Goal: Navigation & Orientation: Find specific page/section

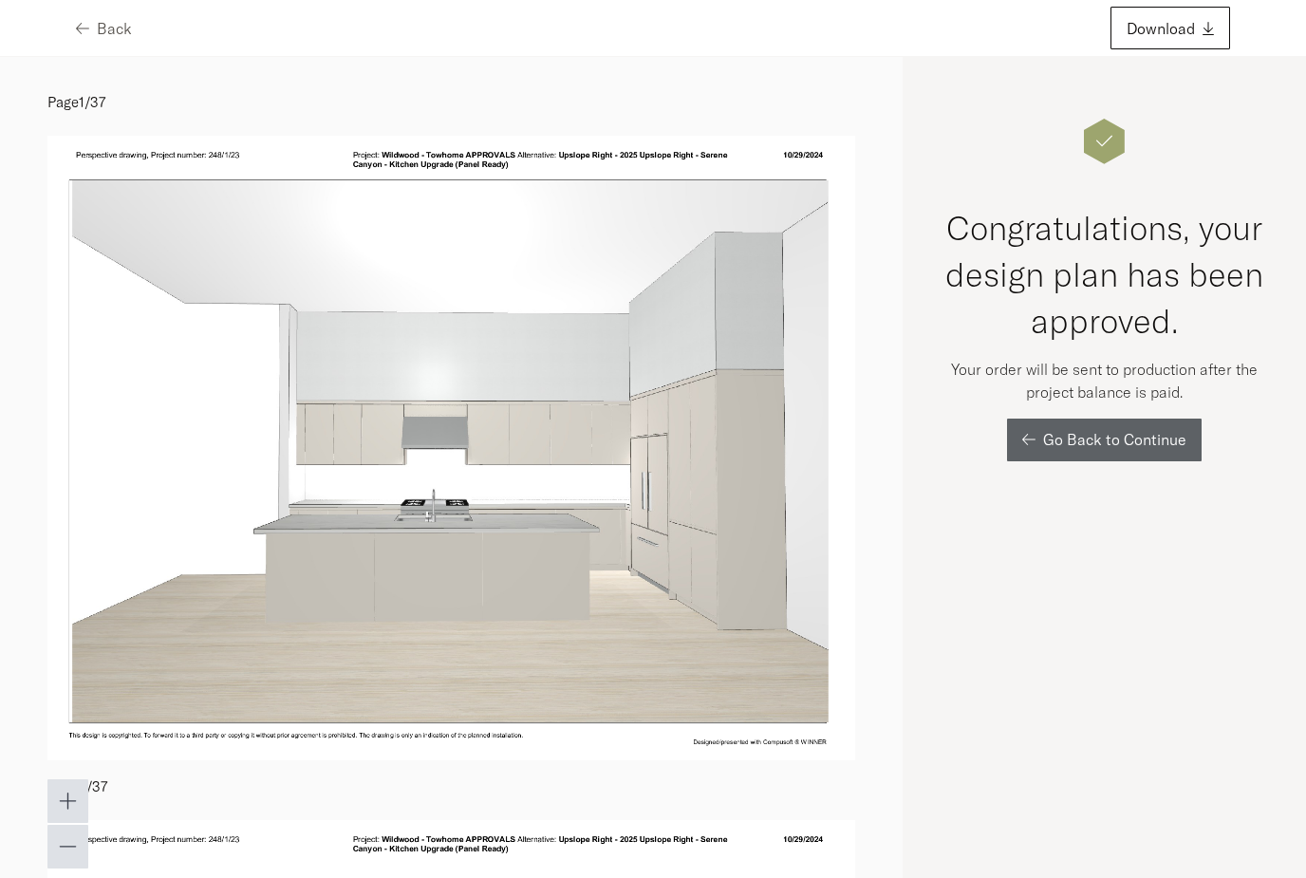
click at [821, 2] on div "Back Download" at bounding box center [653, 28] width 1306 height 57
click at [95, 23] on div "Back" at bounding box center [104, 28] width 56 height 15
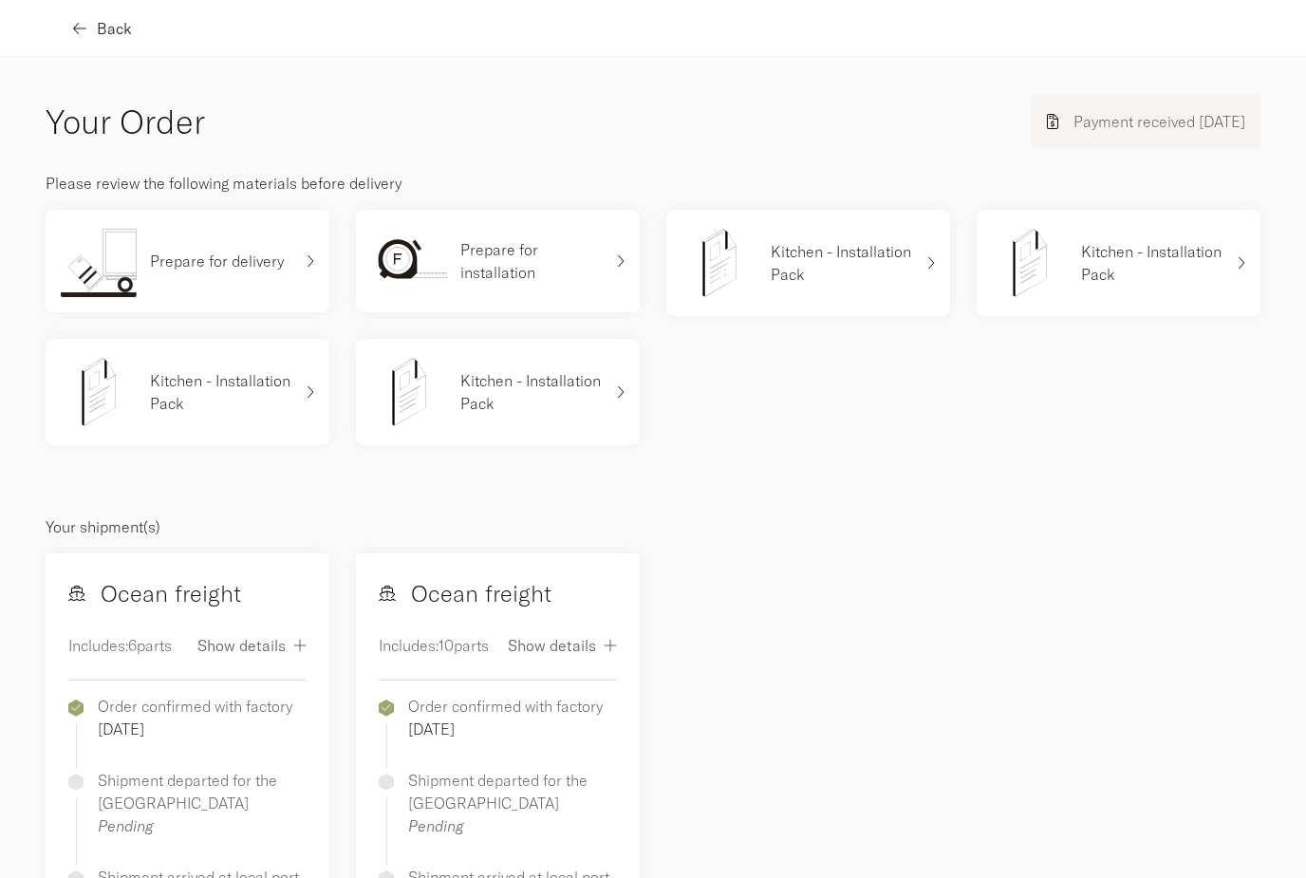
click at [104, 33] on span "Back" at bounding box center [114, 28] width 35 height 15
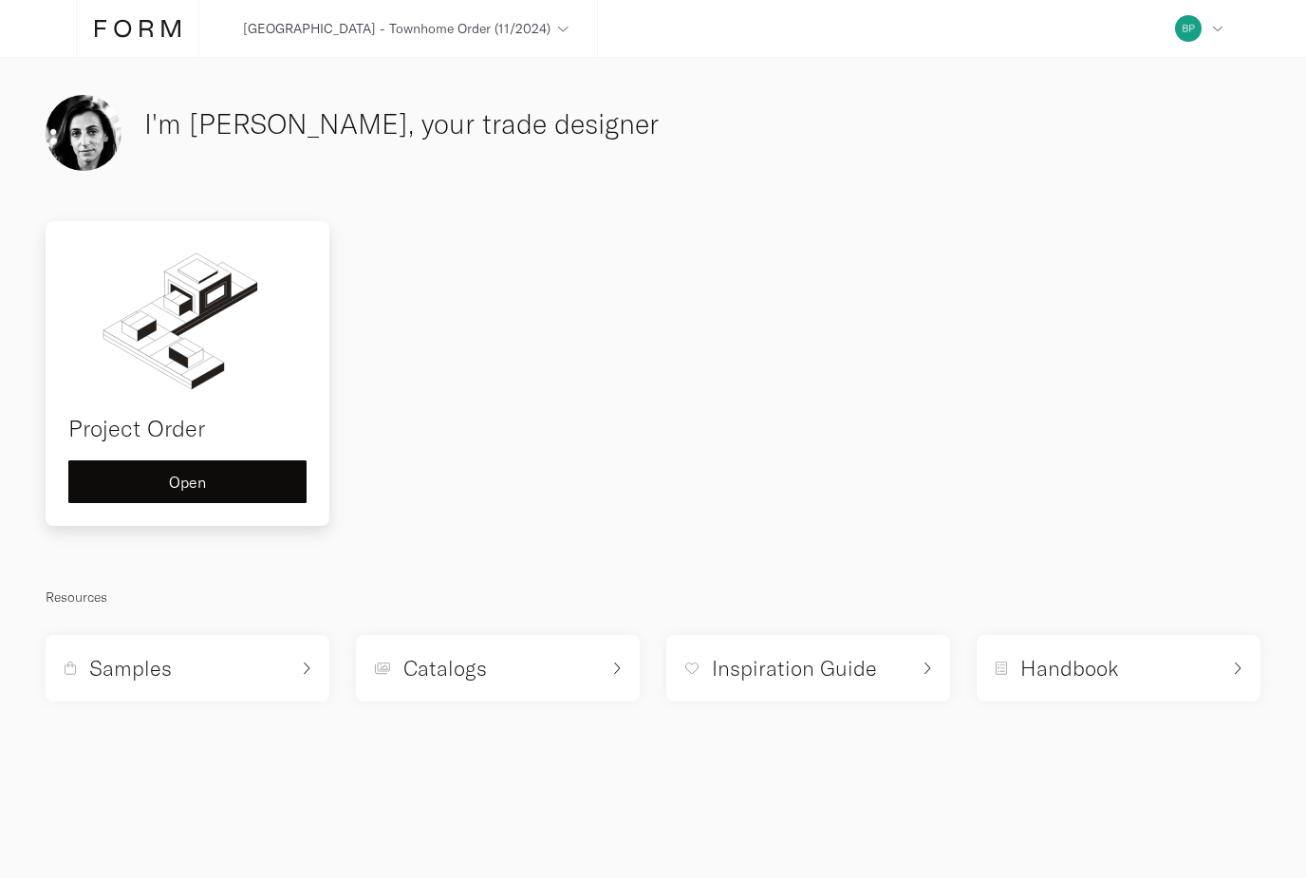
click at [161, 457] on div "Project Order Open" at bounding box center [188, 373] width 284 height 305
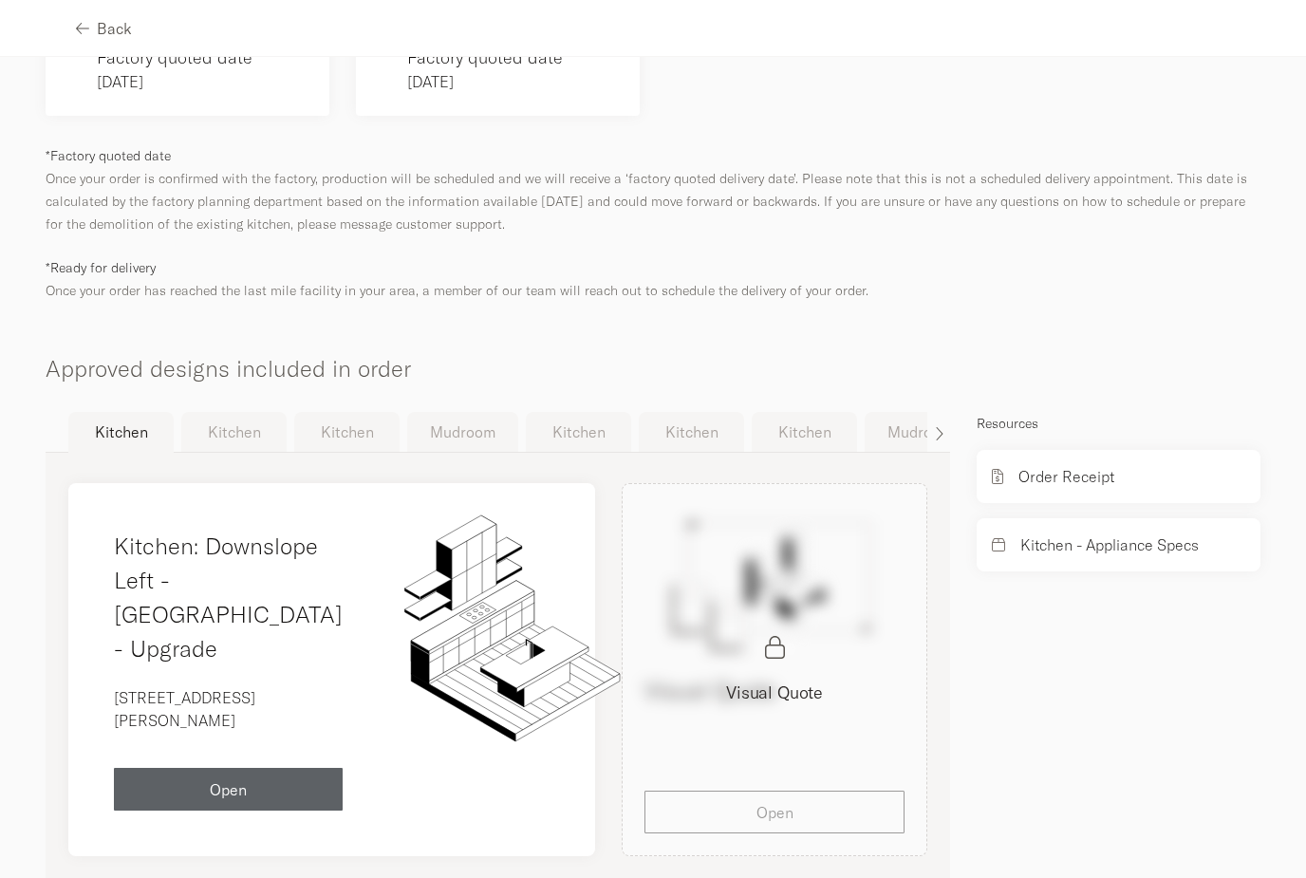
scroll to position [991, 0]
click at [456, 422] on button "Mudroom" at bounding box center [462, 433] width 111 height 40
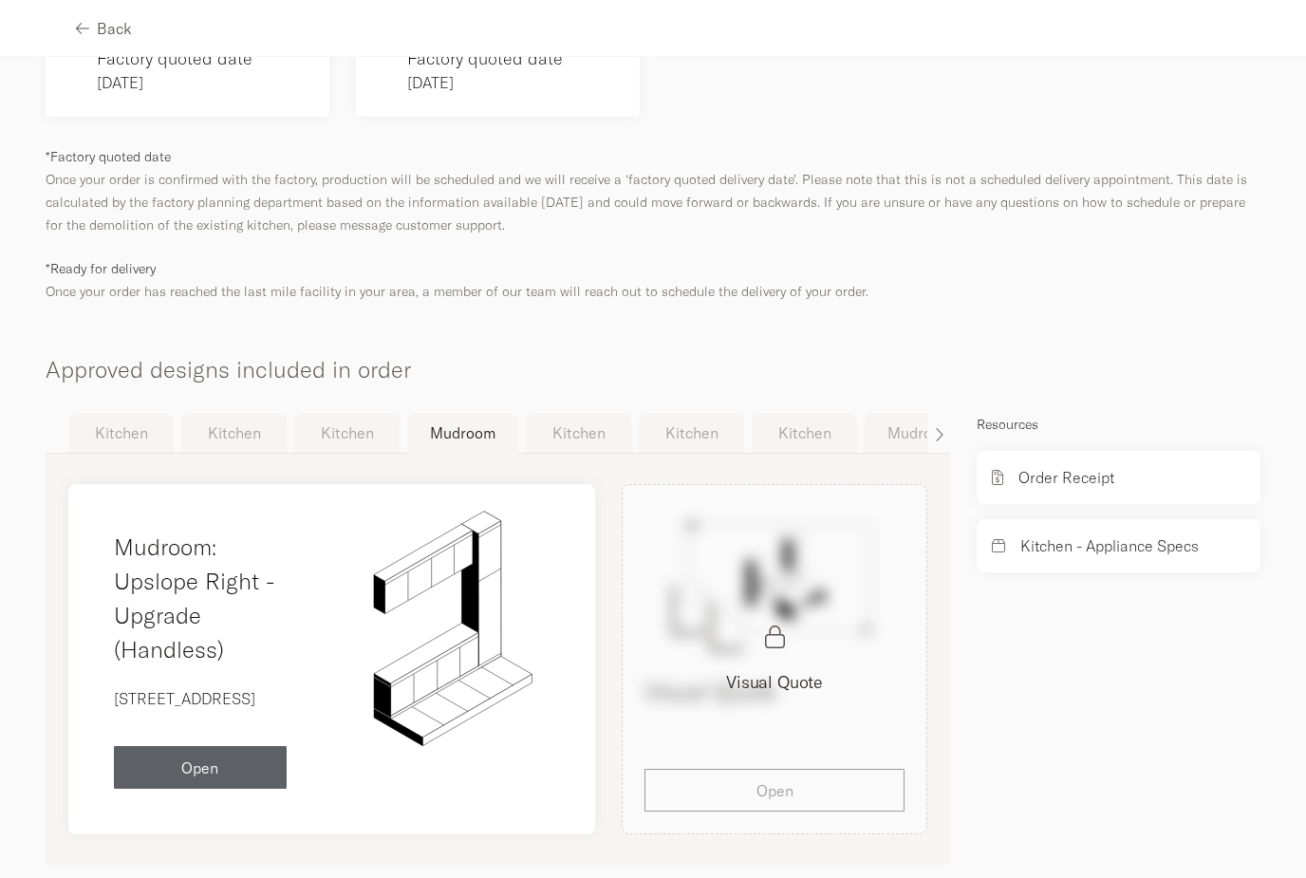
click at [696, 418] on button "Kitchen" at bounding box center [691, 433] width 105 height 40
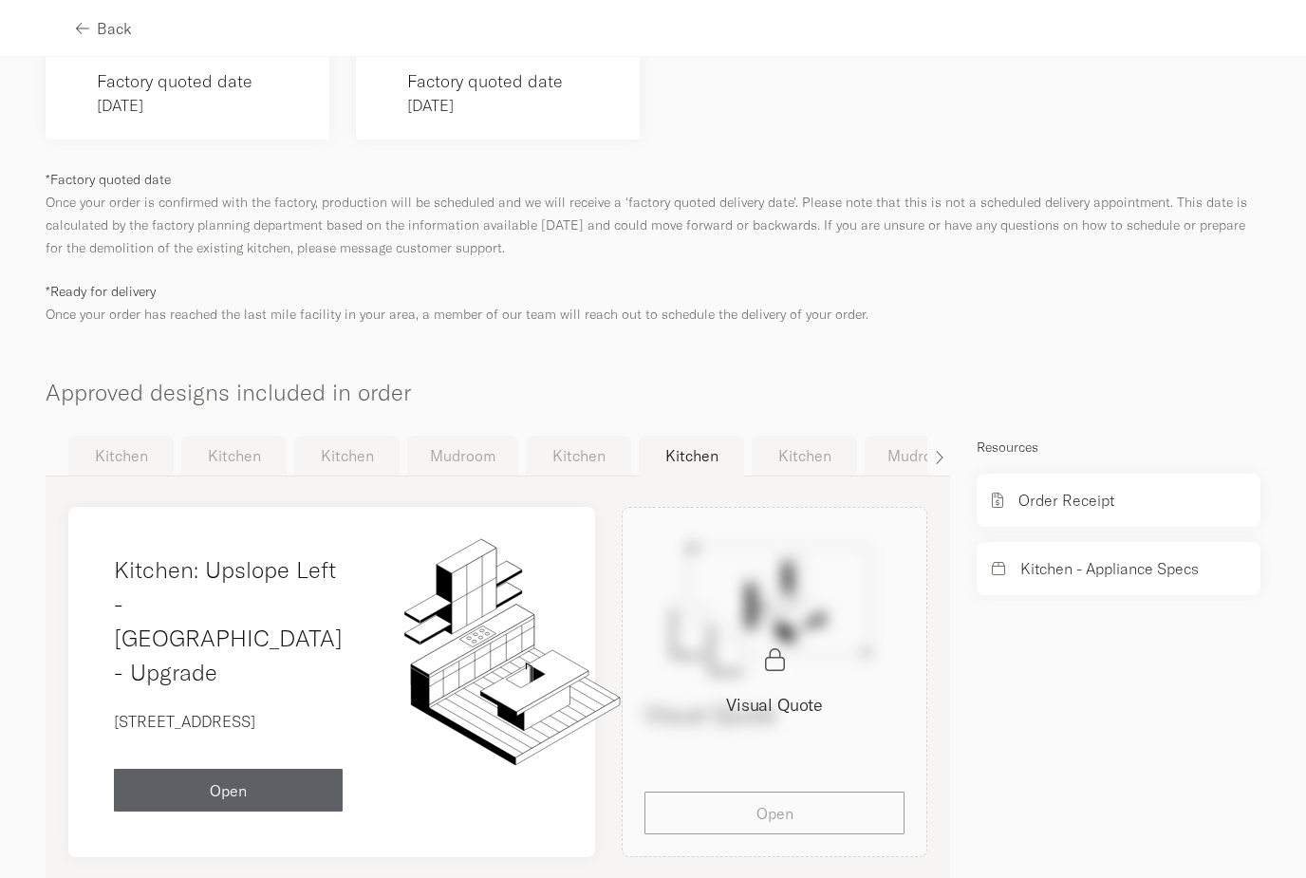
click at [581, 442] on button "Kitchen" at bounding box center [578, 456] width 105 height 40
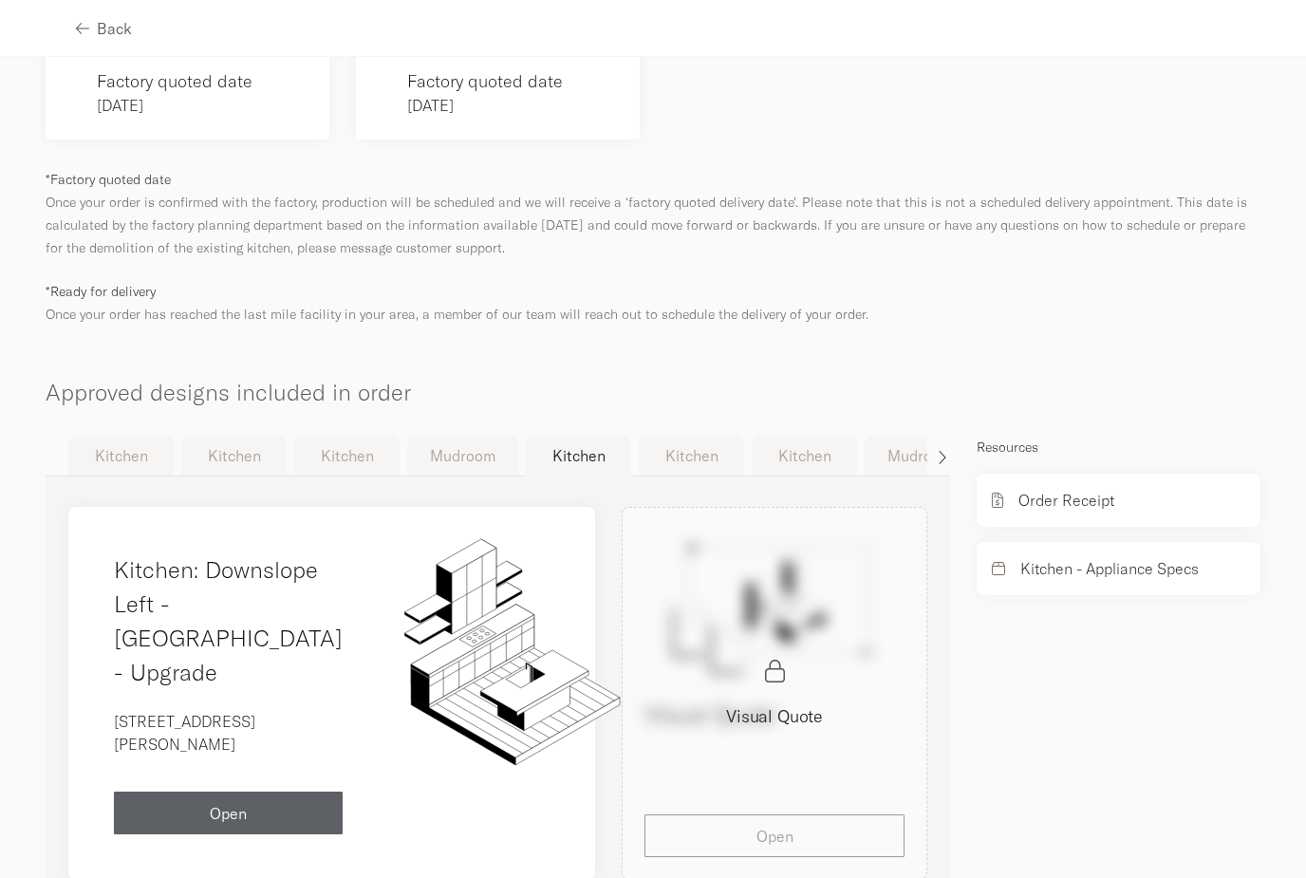
click at [937, 450] on icon "button" at bounding box center [941, 457] width 9 height 15
click at [940, 450] on icon "button" at bounding box center [941, 457] width 9 height 15
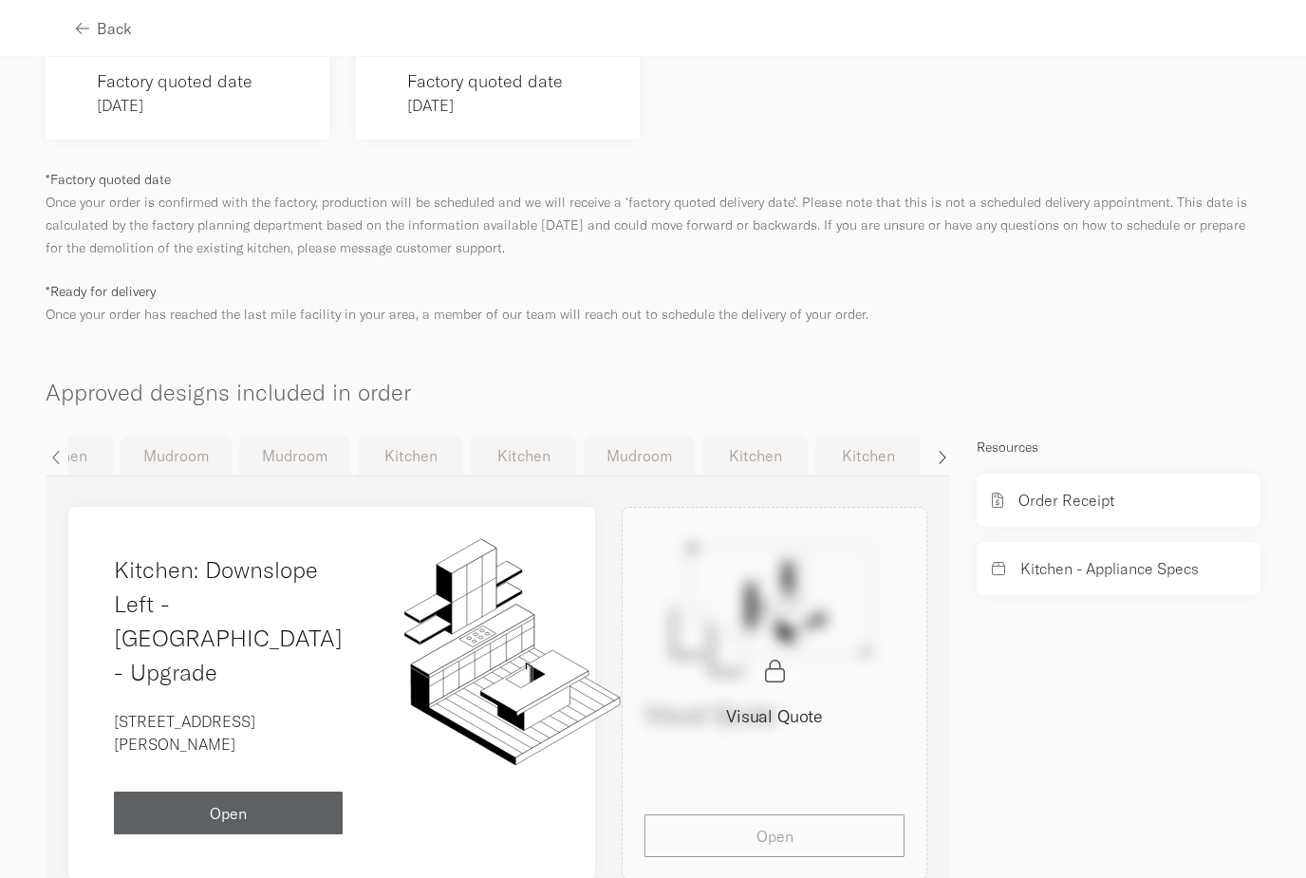
scroll to position [0, 759]
click at [606, 436] on button "Mudroom" at bounding box center [623, 456] width 111 height 40
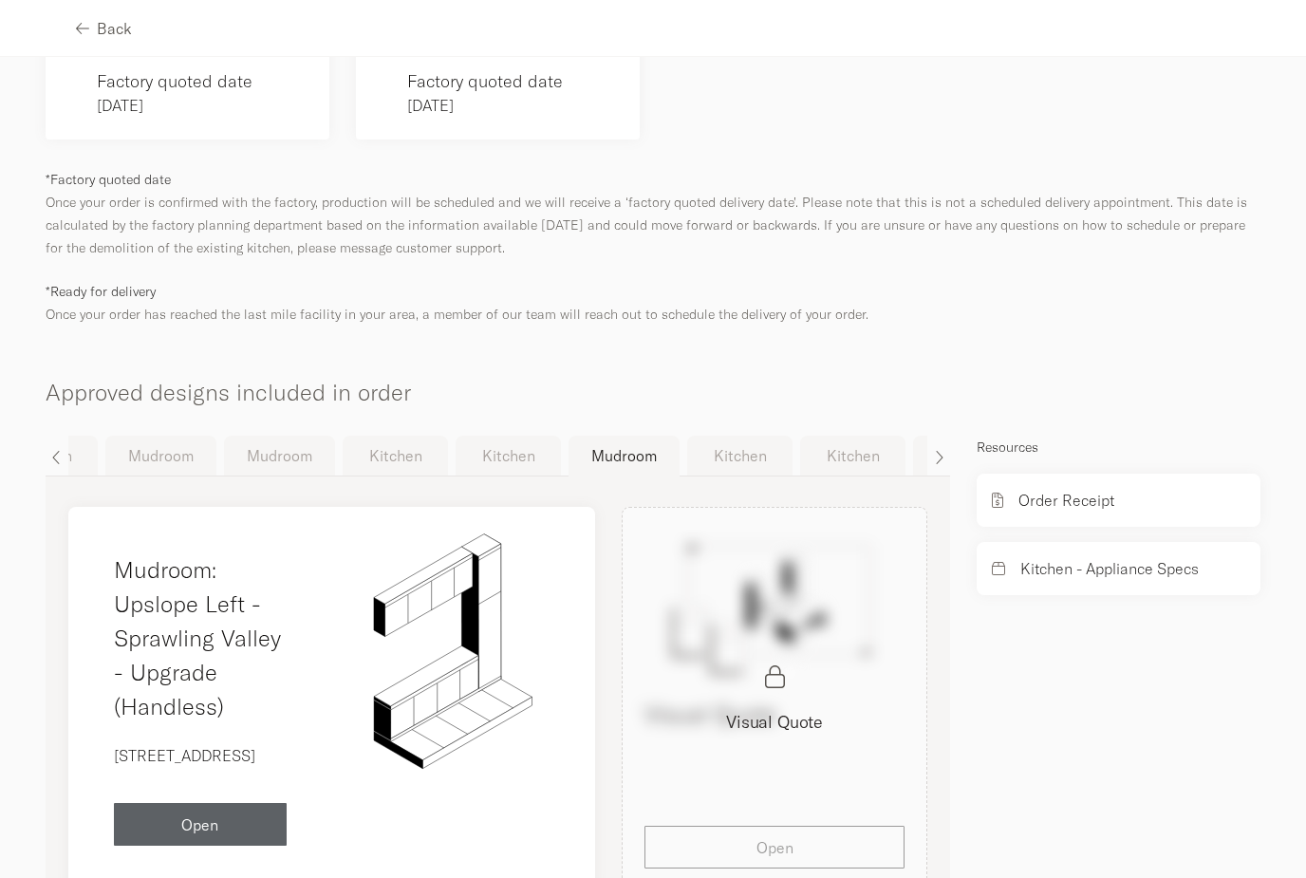
click at [527, 436] on button "Kitchen" at bounding box center [507, 456] width 105 height 40
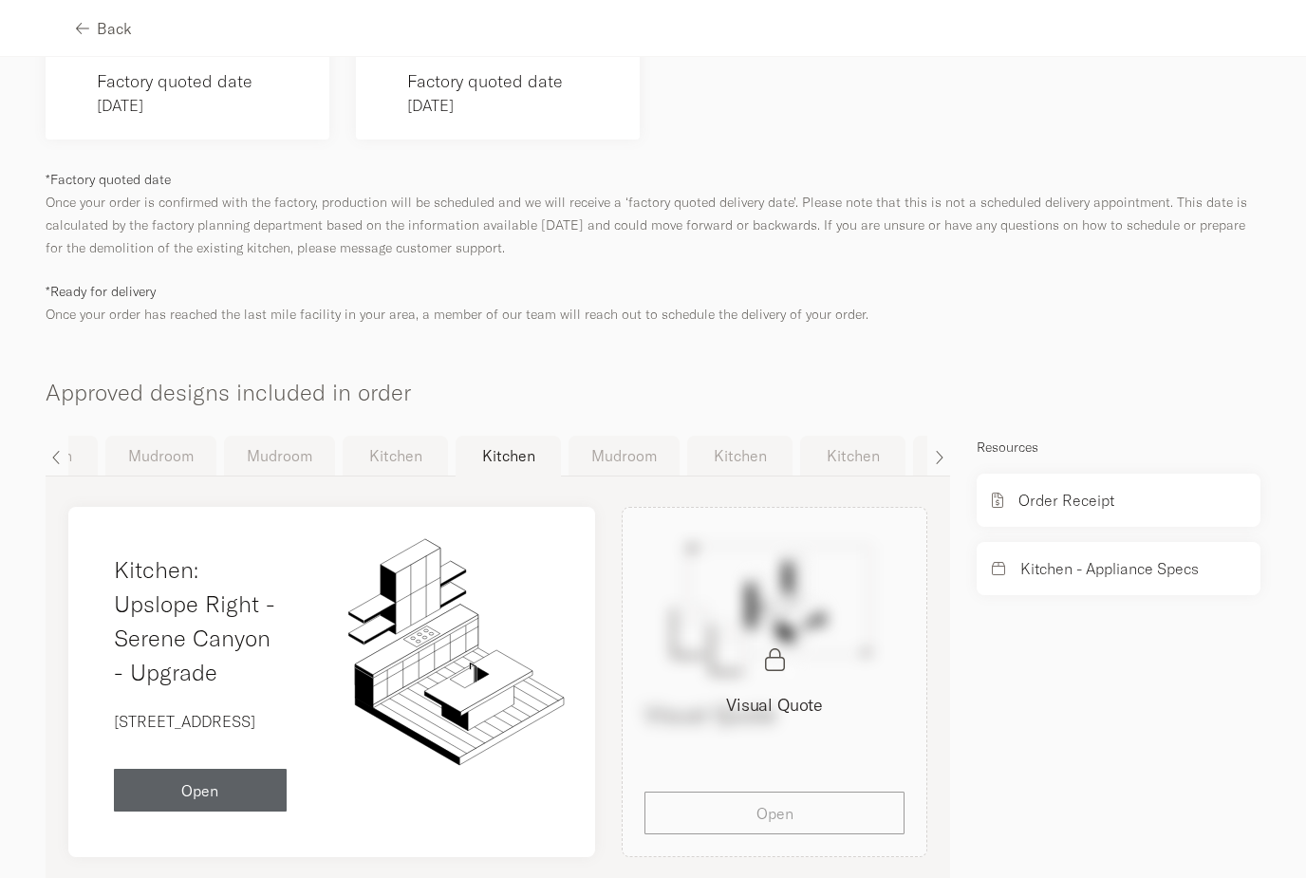
click at [400, 437] on button "Kitchen" at bounding box center [395, 456] width 105 height 40
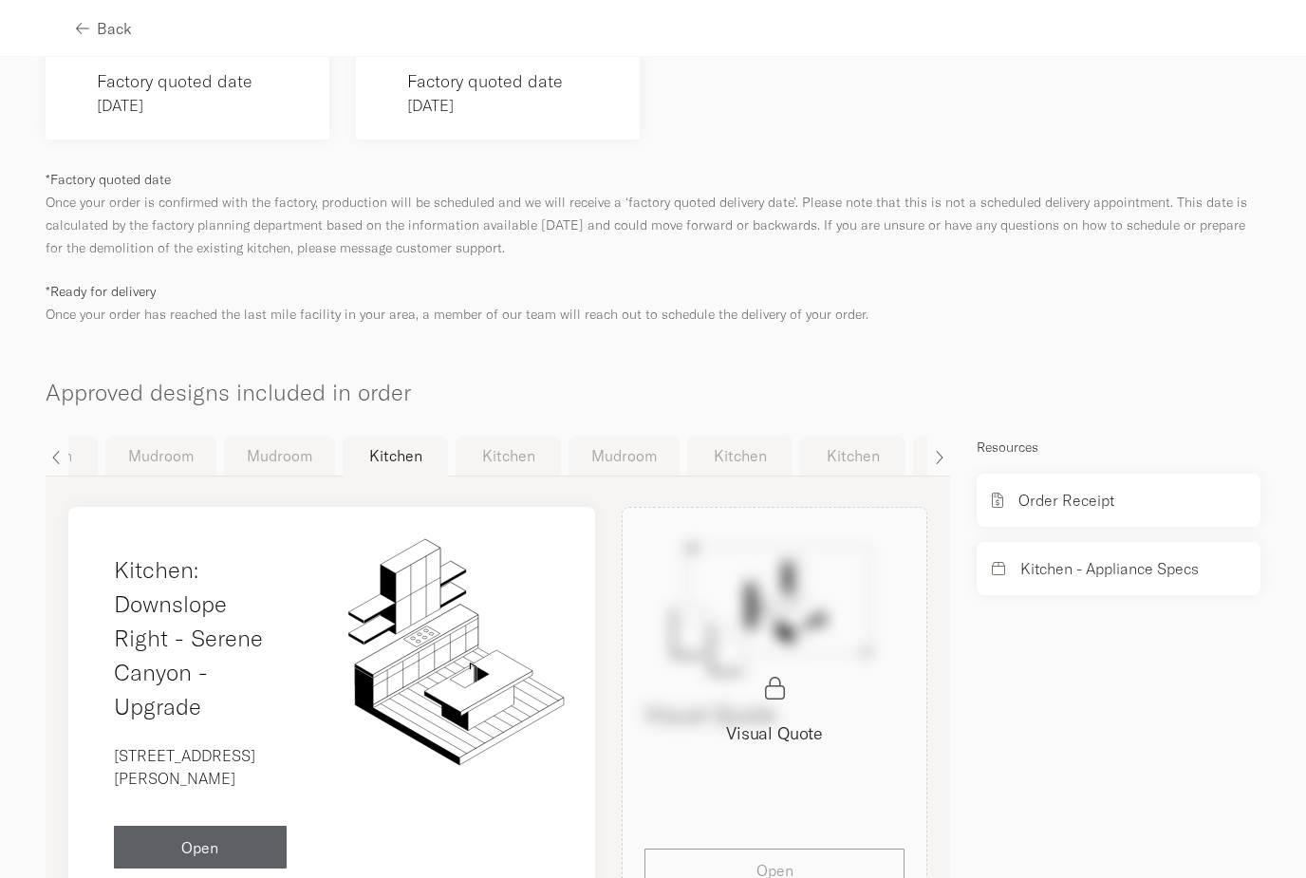
click at [313, 436] on button "Mudroom" at bounding box center [279, 456] width 111 height 40
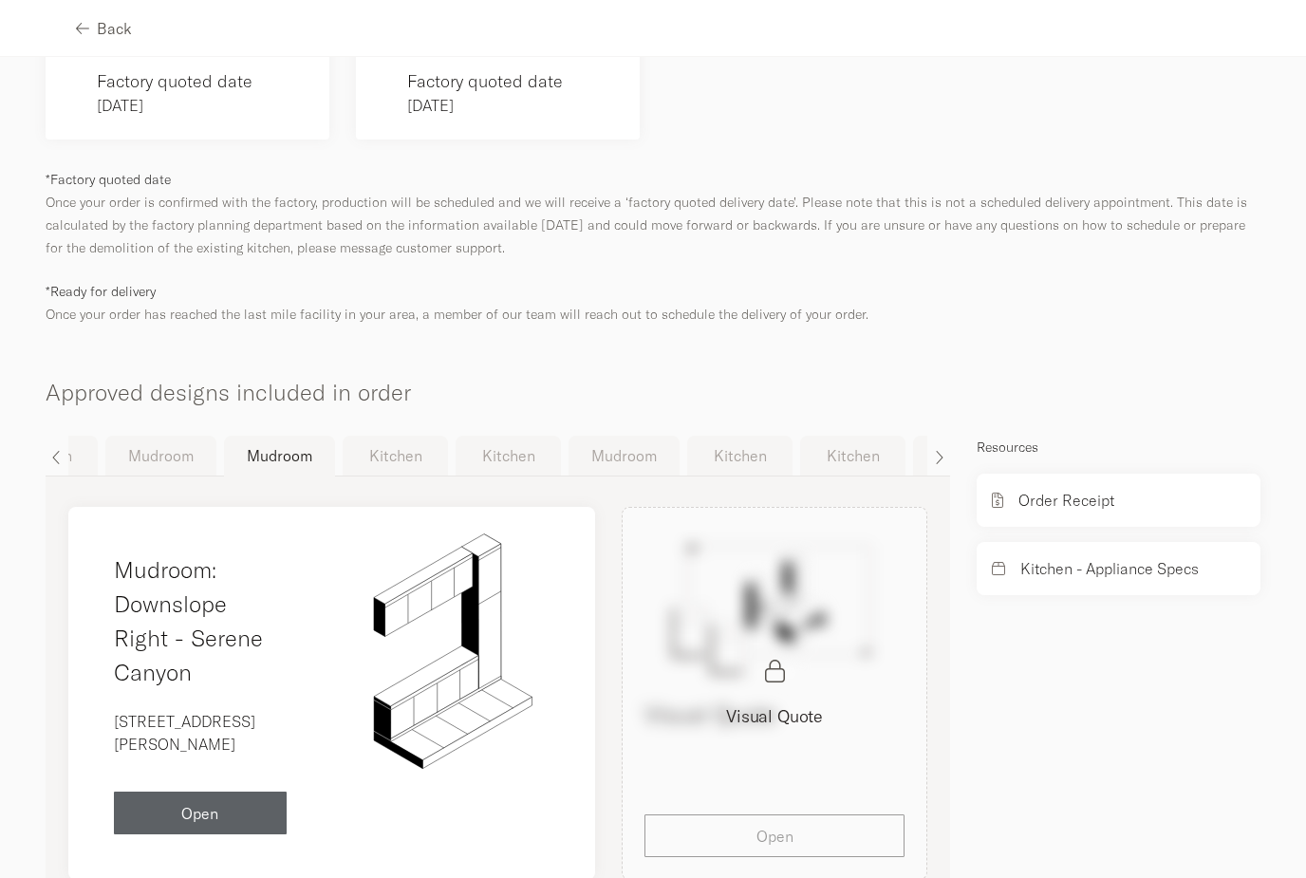
click at [176, 436] on button "Mudroom" at bounding box center [160, 456] width 111 height 40
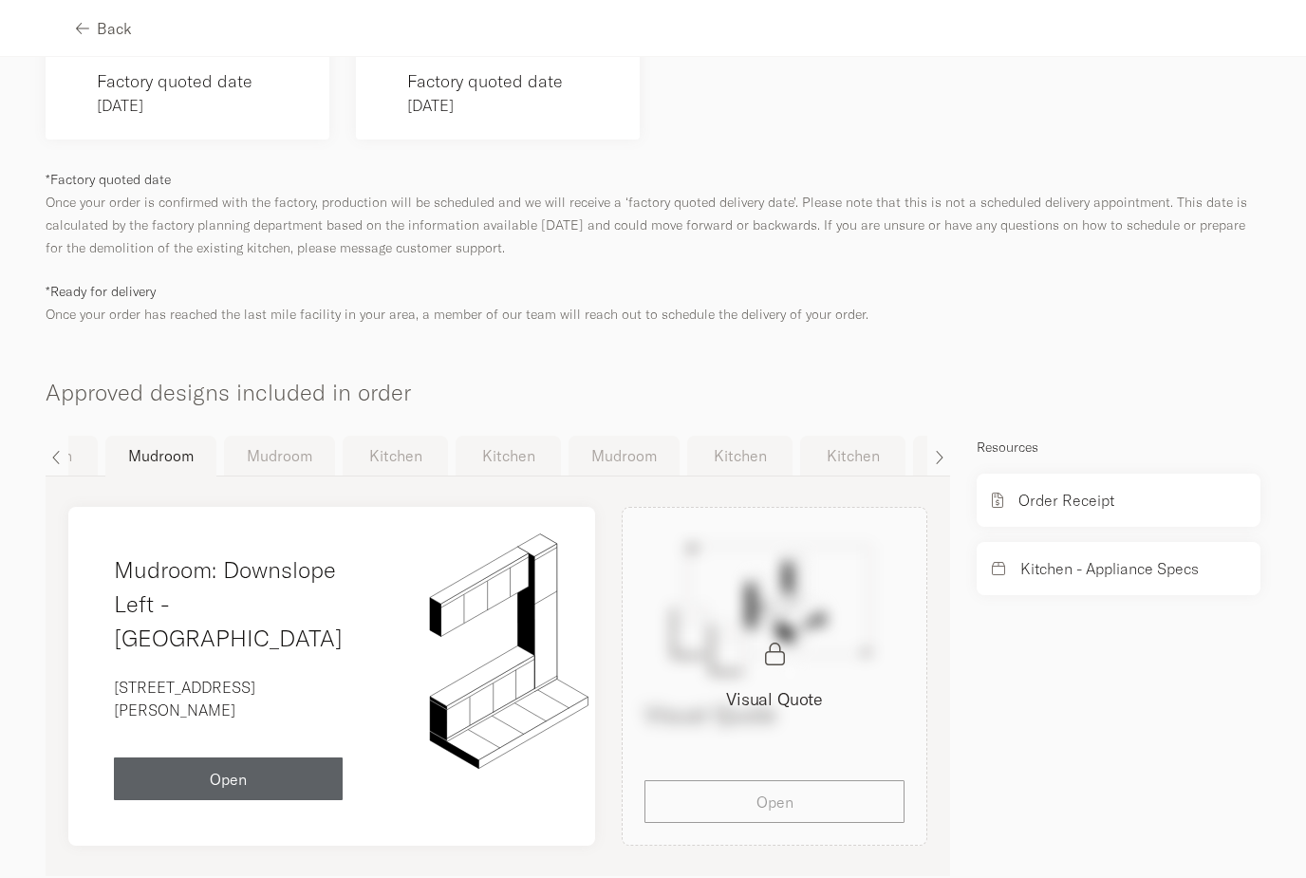
click at [262, 439] on button "Mudroom" at bounding box center [279, 456] width 111 height 40
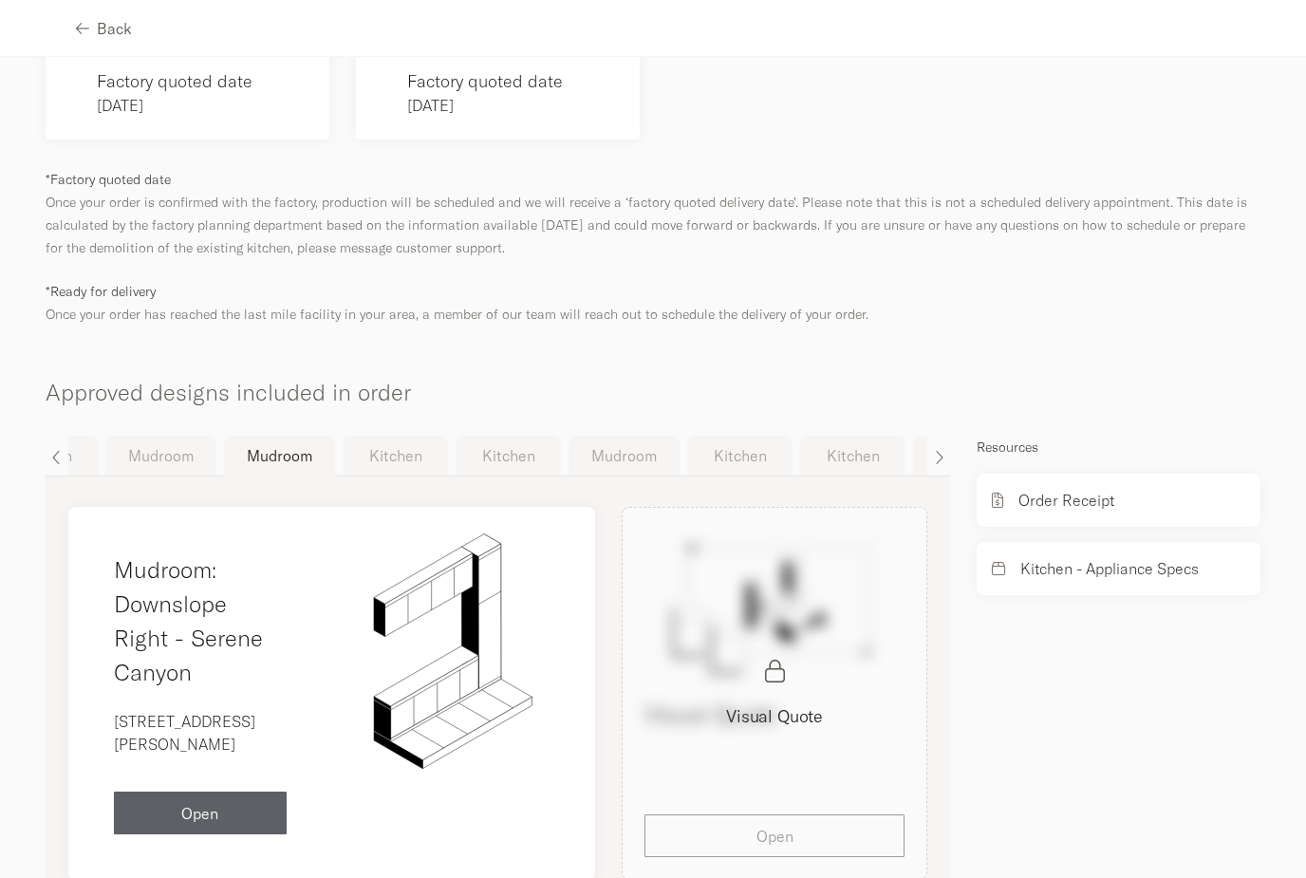
click at [164, 436] on button "Mudroom" at bounding box center [160, 456] width 111 height 40
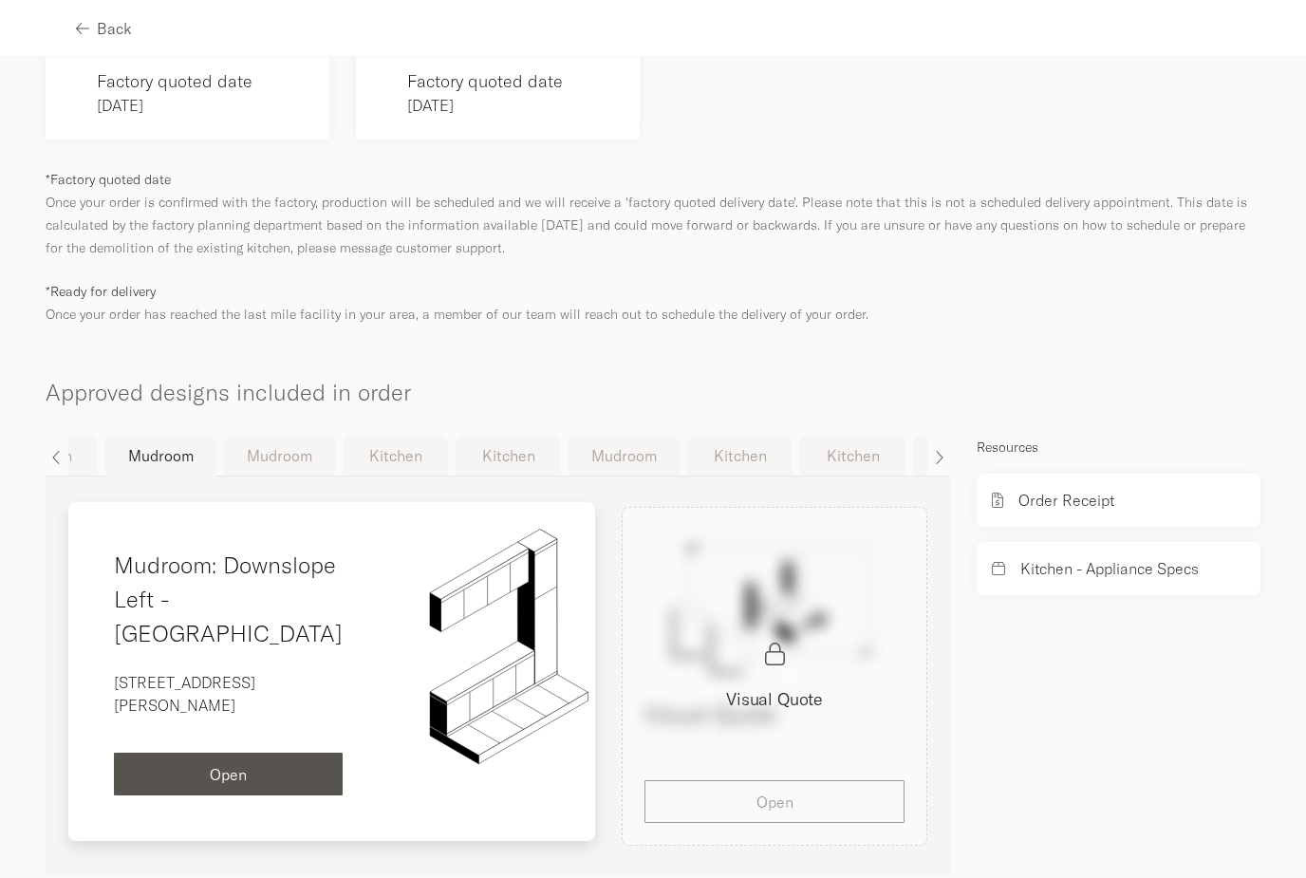
click at [216, 767] on span "Open" at bounding box center [228, 774] width 37 height 15
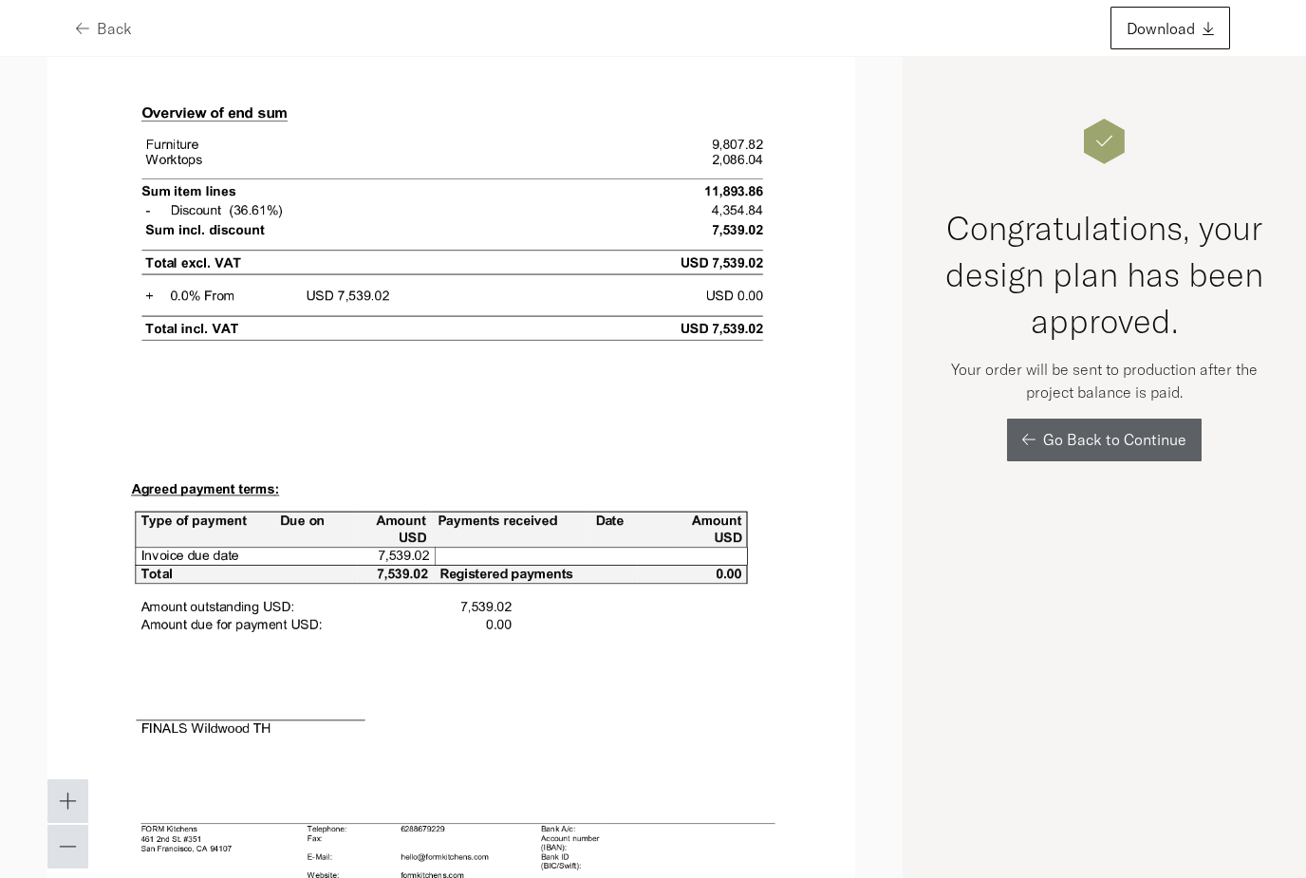
scroll to position [17165, 0]
